Goal: Ask a question: Seek information or help from site administrators or community

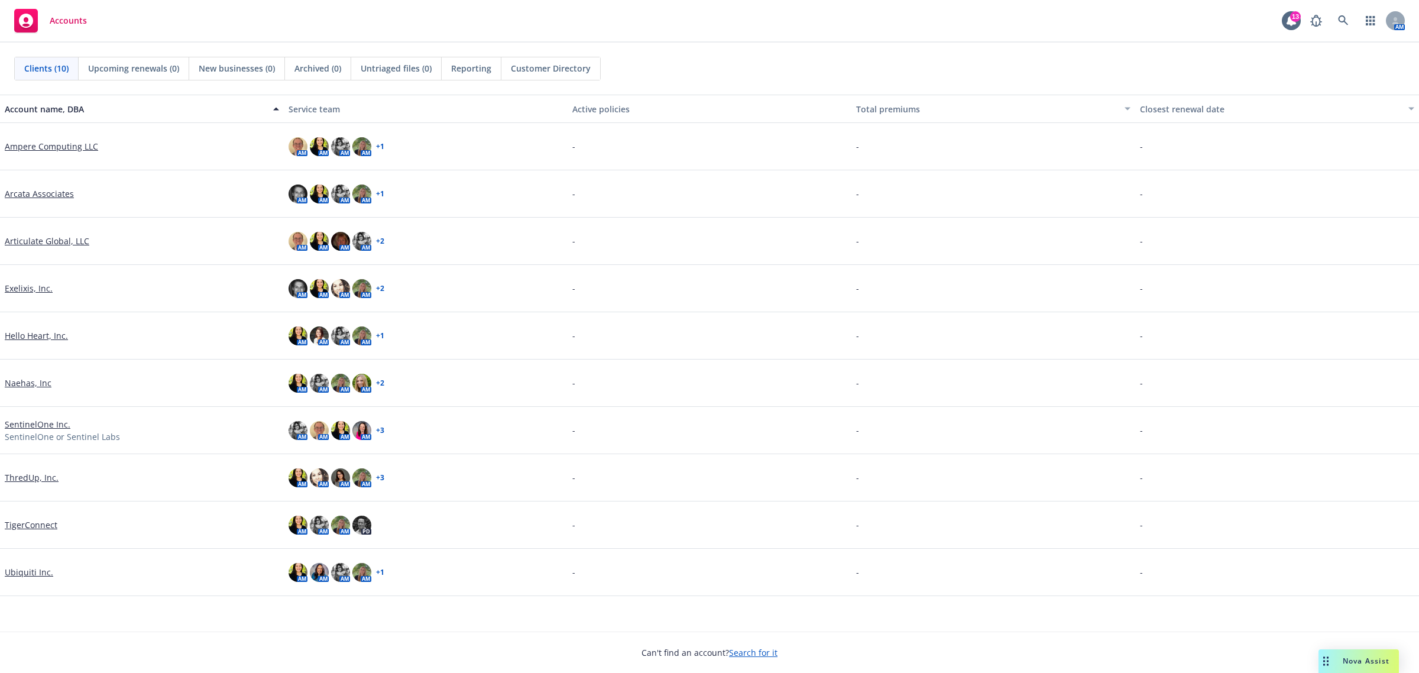
click at [1355, 663] on span "Nova Assist" at bounding box center [1366, 661] width 47 height 10
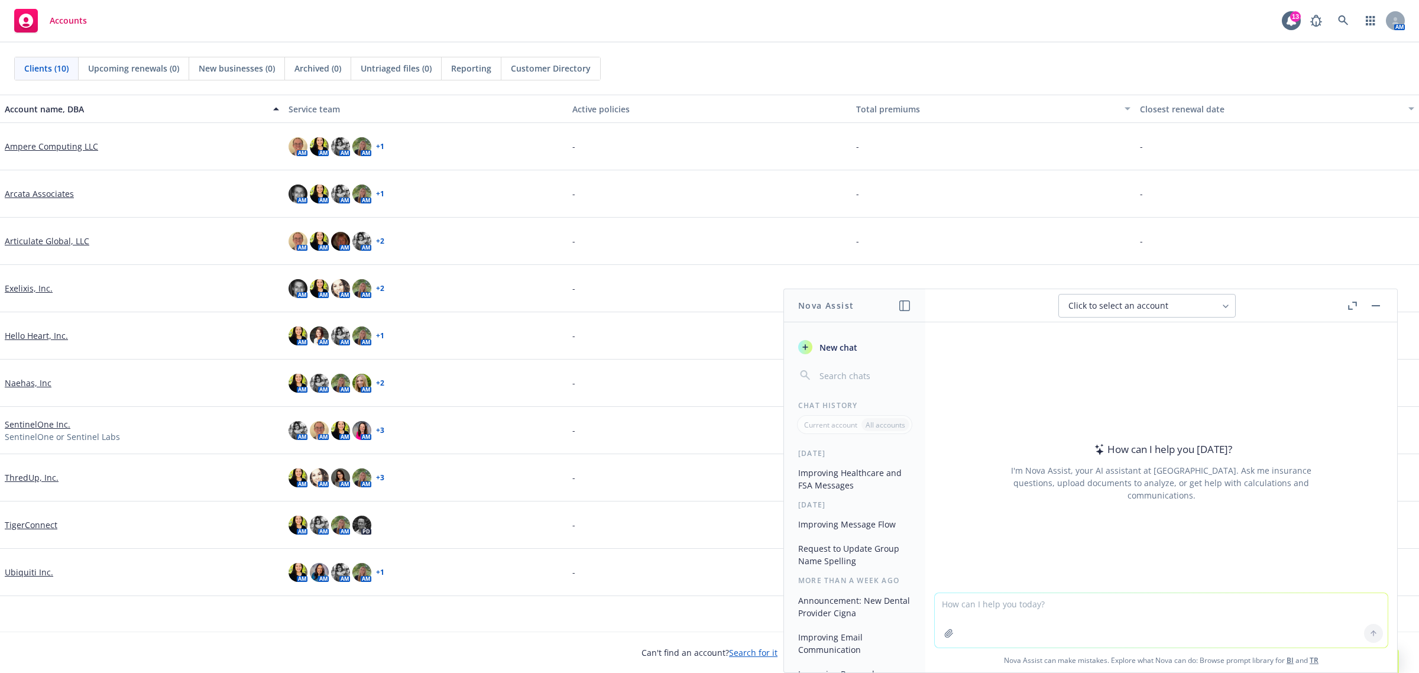
click at [1209, 615] on textarea at bounding box center [1161, 620] width 453 height 54
paste textarea "Can you please hold off on sharing the rate sheet? I sent you the wrong one and…"
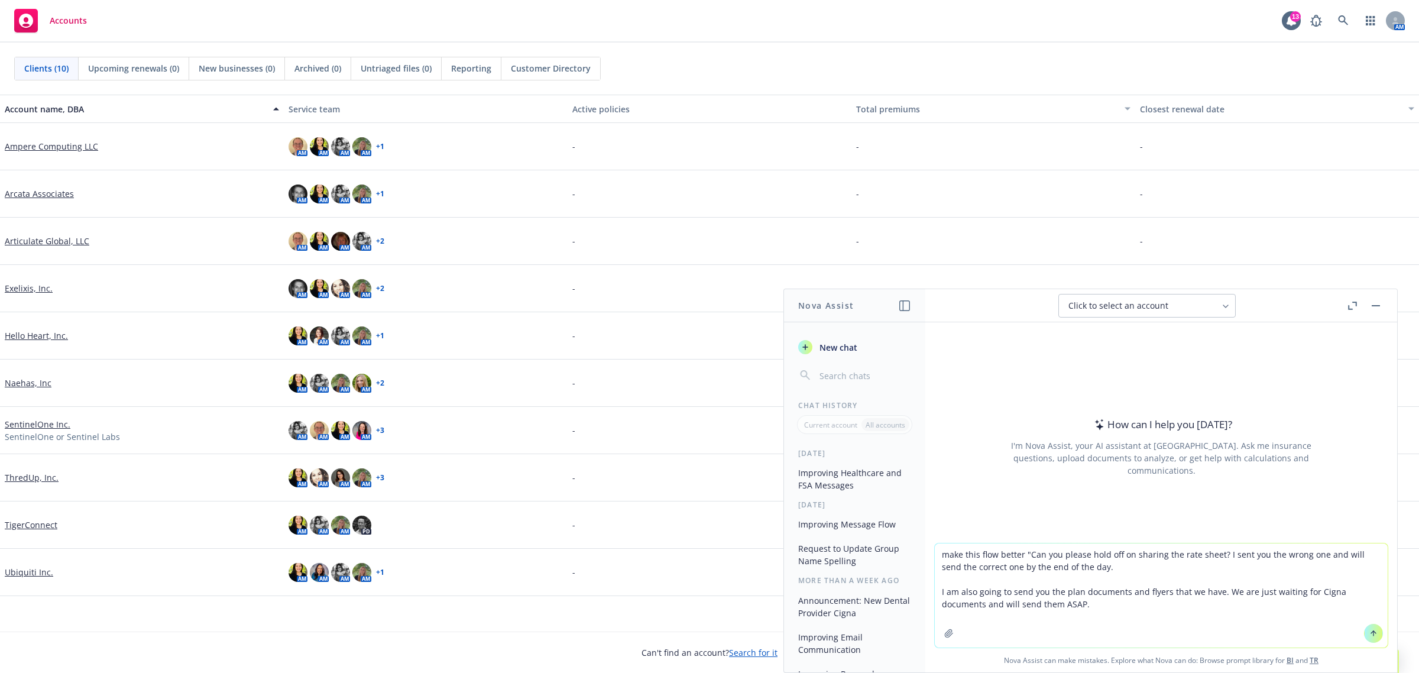
drag, startPoint x: 1083, startPoint y: 603, endPoint x: 1025, endPoint y: 559, distance: 72.6
click at [1025, 559] on textarea "make this flow better "Can you please hold off on sharing the rate sheet? I sen…" at bounding box center [1161, 595] width 453 height 104
click at [1269, 630] on textarea "make this flow better "Can you please hold off on sharing the rate sheet? I sen…" at bounding box center [1161, 595] width 453 height 104
click at [1122, 613] on textarea "make this flow better "Can you please hold off on sharing the rate sheet? I sen…" at bounding box center [1161, 595] width 453 height 104
click at [1116, 607] on textarea "make this flow better "Can you please hold off on sharing the rate sheet? I sen…" at bounding box center [1161, 595] width 453 height 104
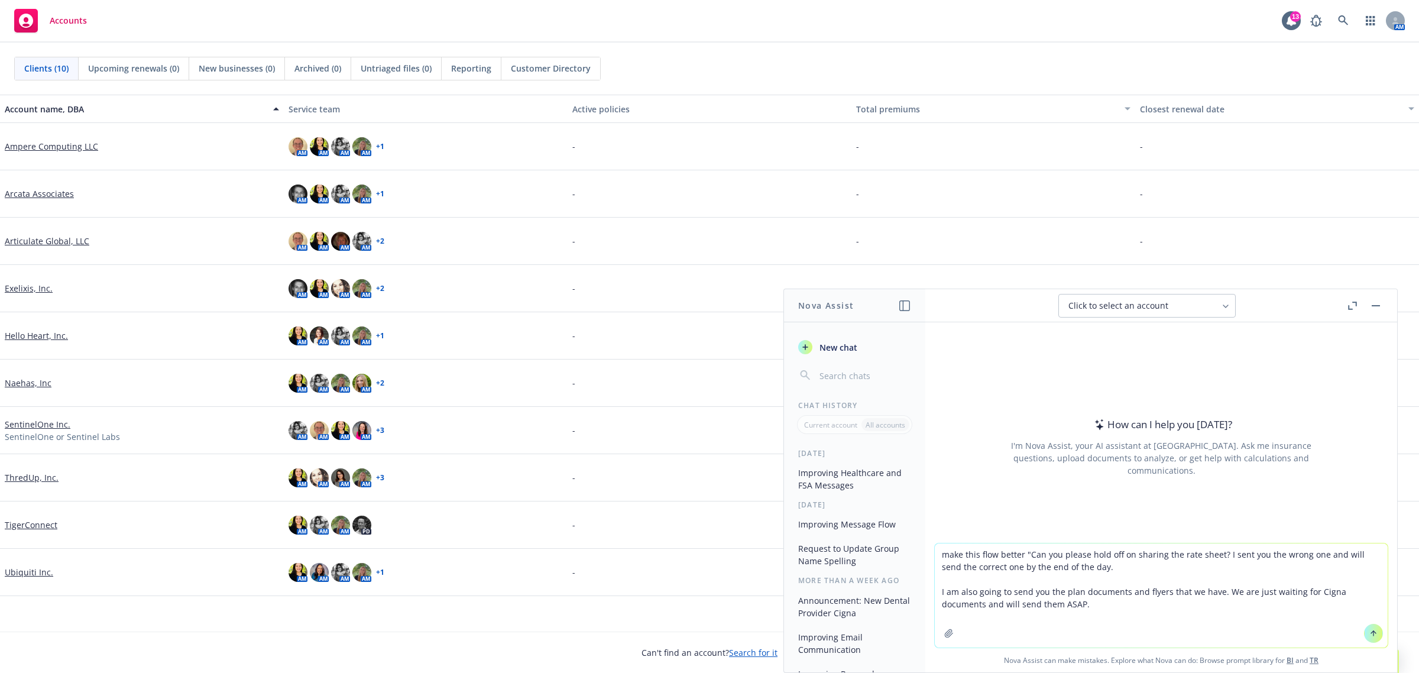
type textarea "make this flow better "Can you please hold off on sharing the rate sheet? I sen…"
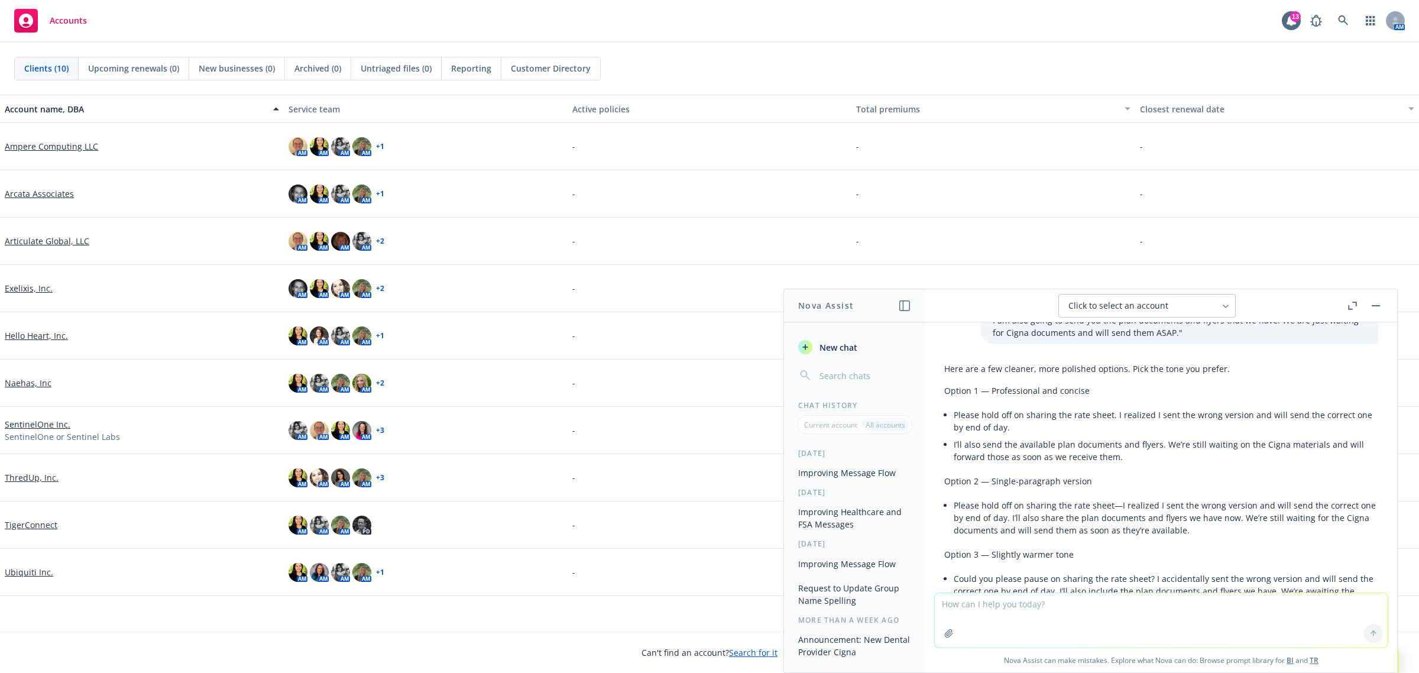
scroll to position [131, 0]
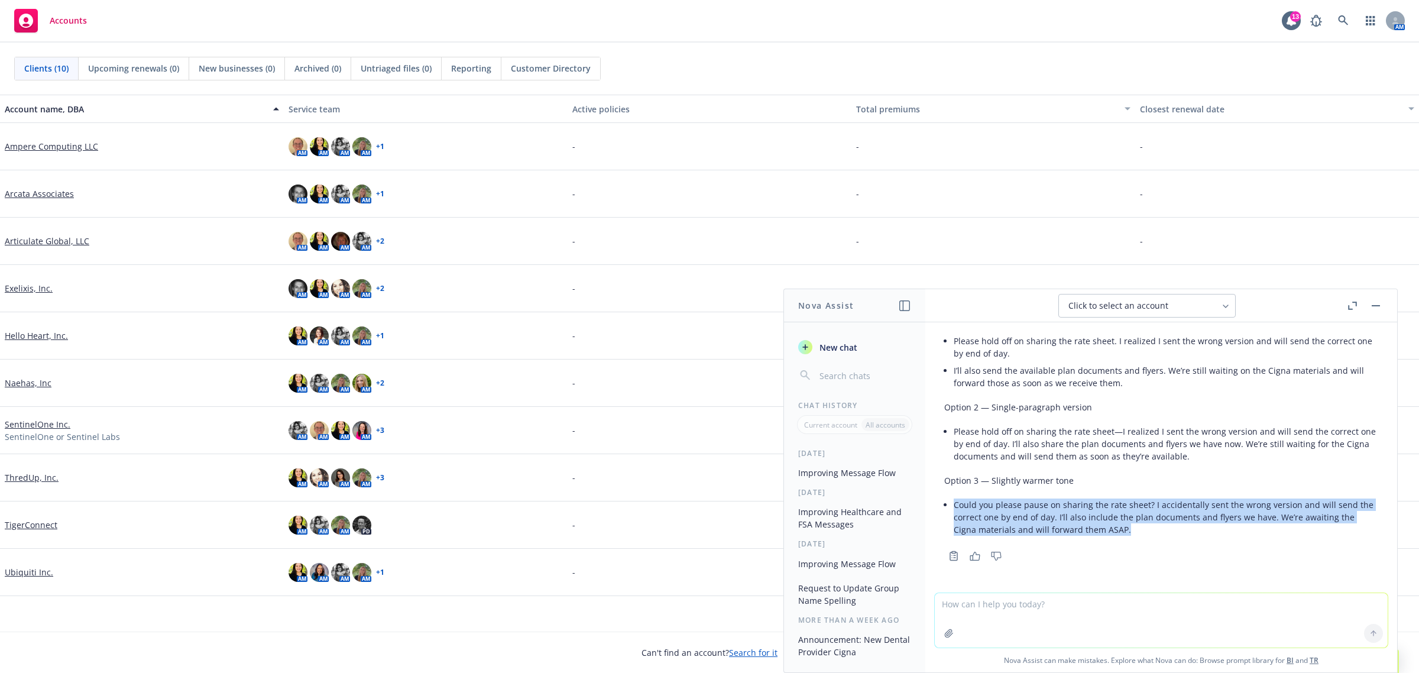
drag, startPoint x: 1145, startPoint y: 526, endPoint x: 944, endPoint y: 501, distance: 202.6
click at [954, 501] on li "Could you please pause on sharing the rate sheet? I accidentally sent the wrong…" at bounding box center [1166, 517] width 425 height 42
copy li "Could you please pause on sharing the rate sheet? I accidentally sent the wrong…"
